Goal: Navigation & Orientation: Find specific page/section

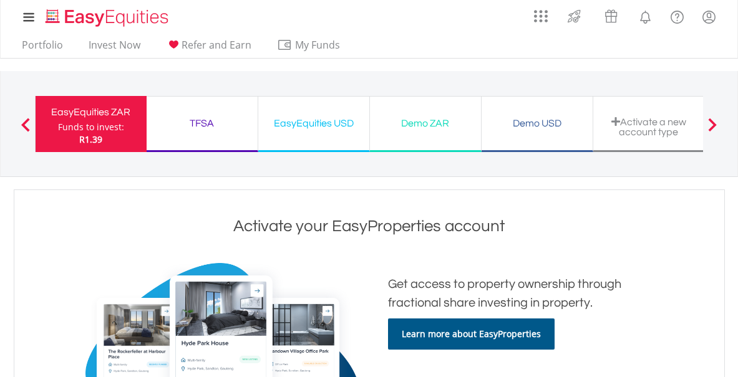
click at [122, 115] on div "EasyEquities ZAR" at bounding box center [91, 112] width 96 height 17
click at [49, 49] on link "Portfolio" at bounding box center [42, 48] width 51 height 19
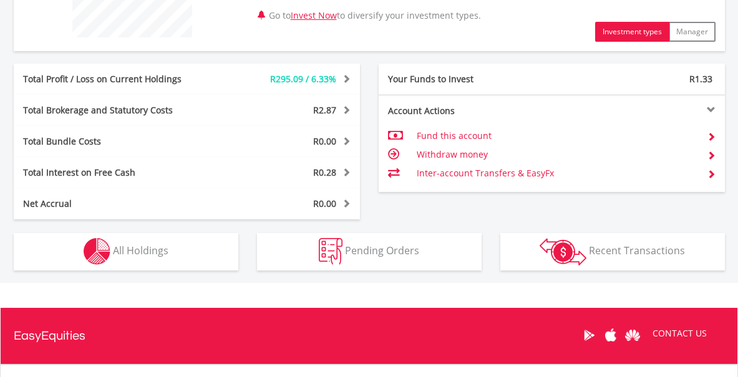
scroll to position [569, 0]
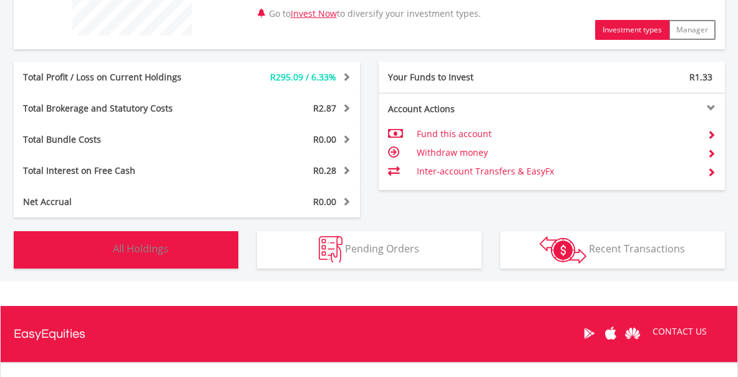
click at [137, 254] on span "All Holdings" at bounding box center [140, 249] width 55 height 14
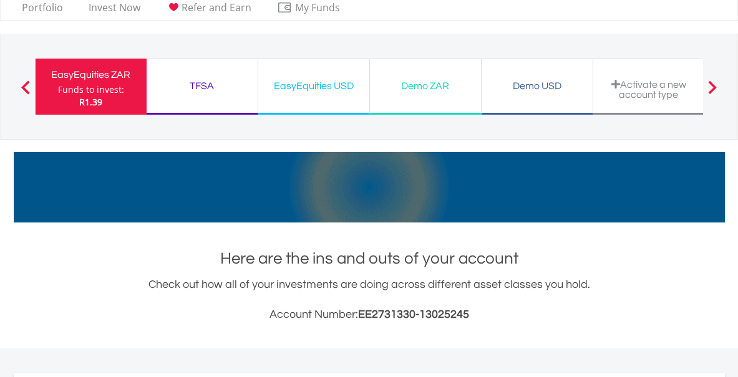
scroll to position [0, 0]
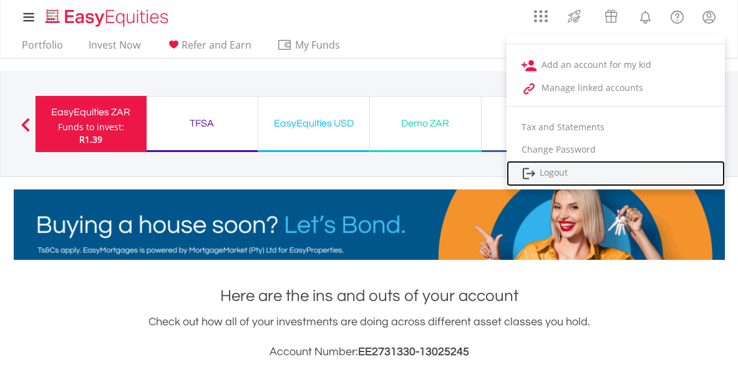
click at [556, 174] on link "Logout" at bounding box center [615, 174] width 218 height 26
